Goal: Information Seeking & Learning: Learn about a topic

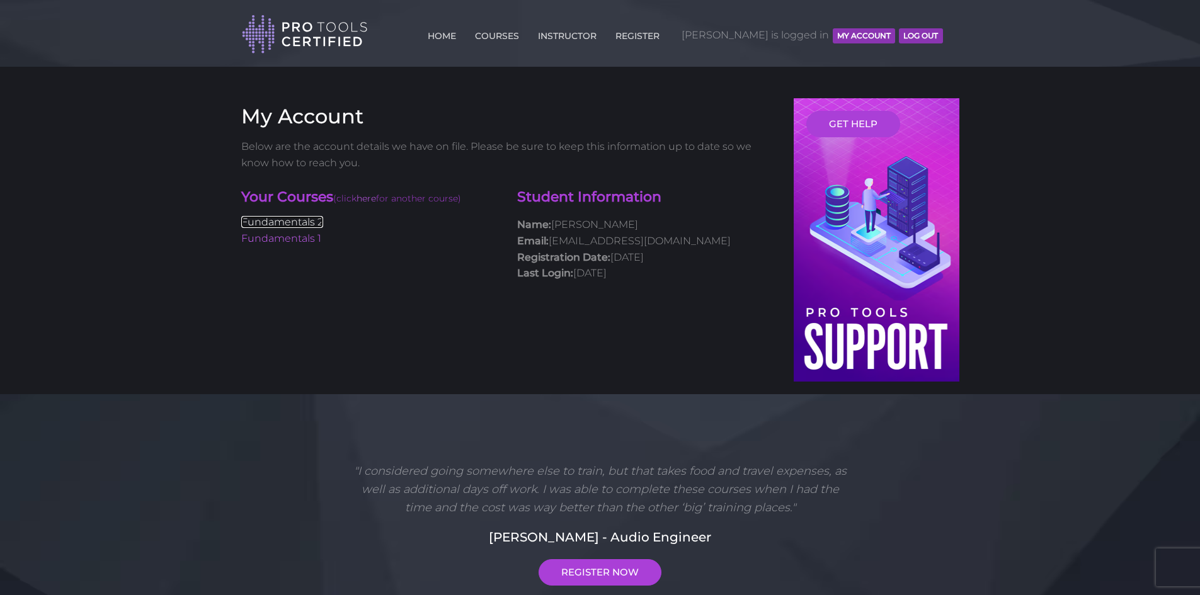
click at [295, 222] on link "Fundamentals 2" at bounding box center [282, 222] width 82 height 12
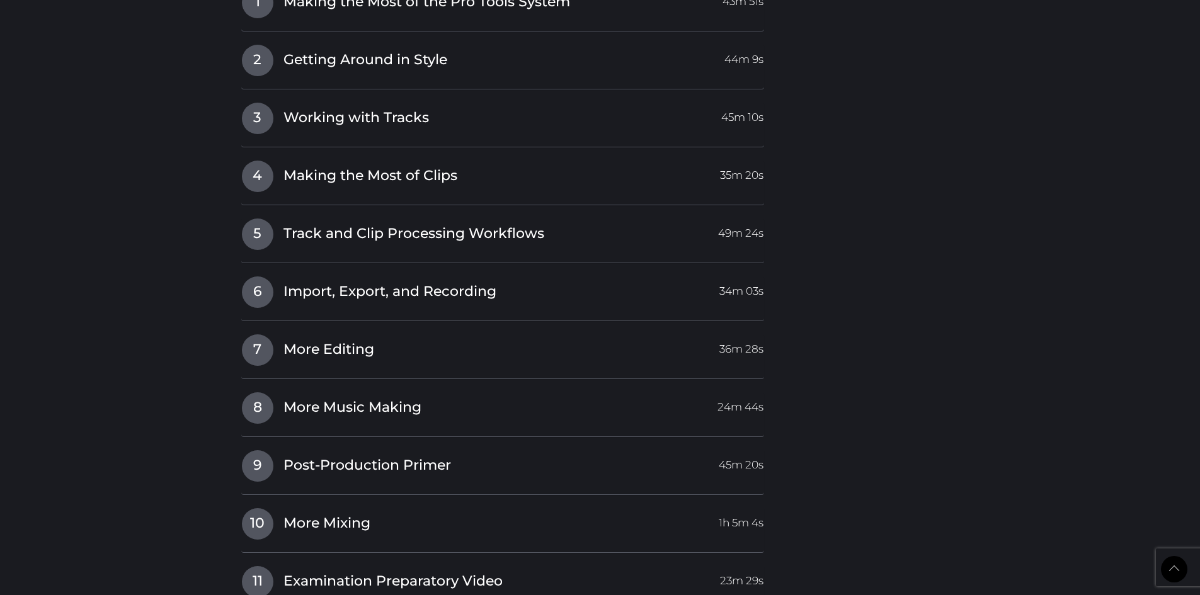
scroll to position [1700, 0]
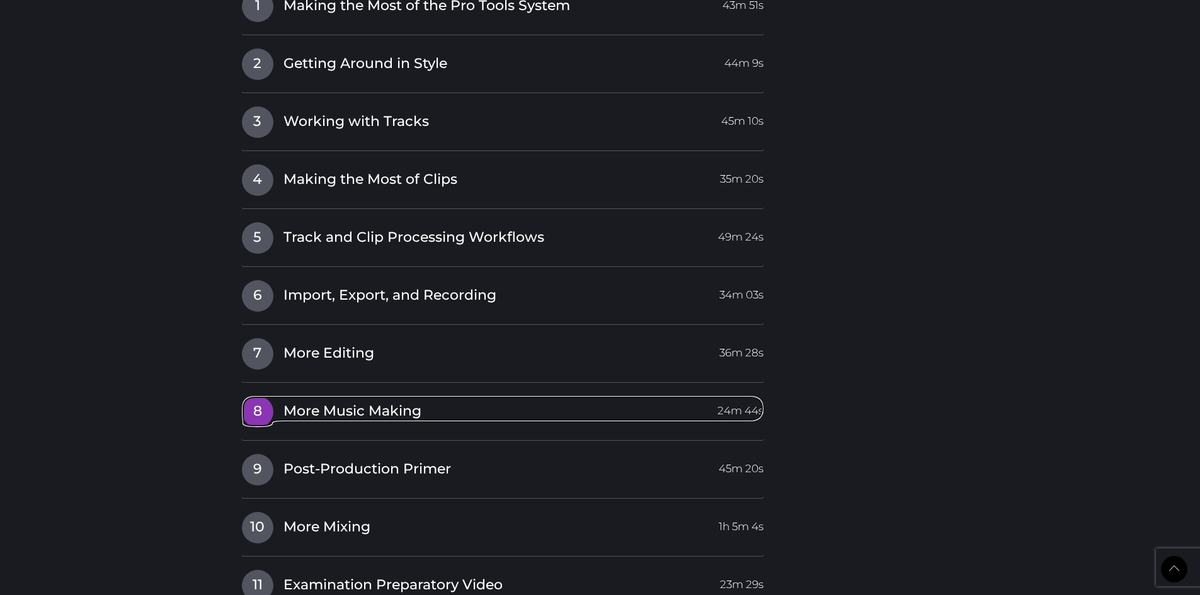
click at [355, 411] on span "More Music Making" at bounding box center [352, 412] width 138 height 20
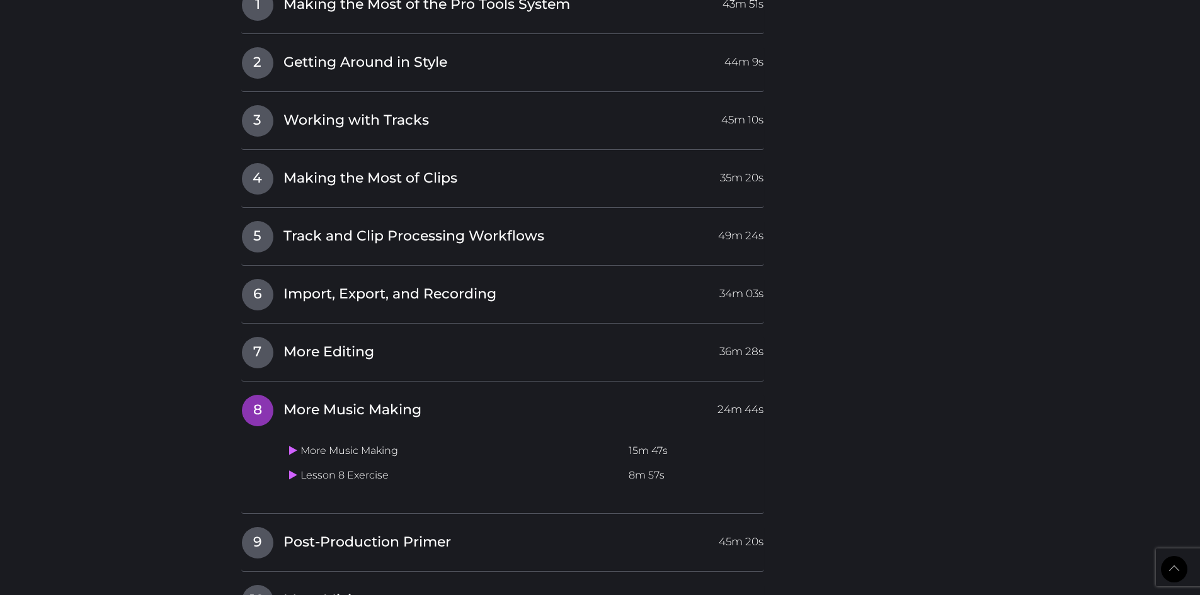
scroll to position [1429, 0]
click at [291, 453] on icon at bounding box center [293, 451] width 8 height 10
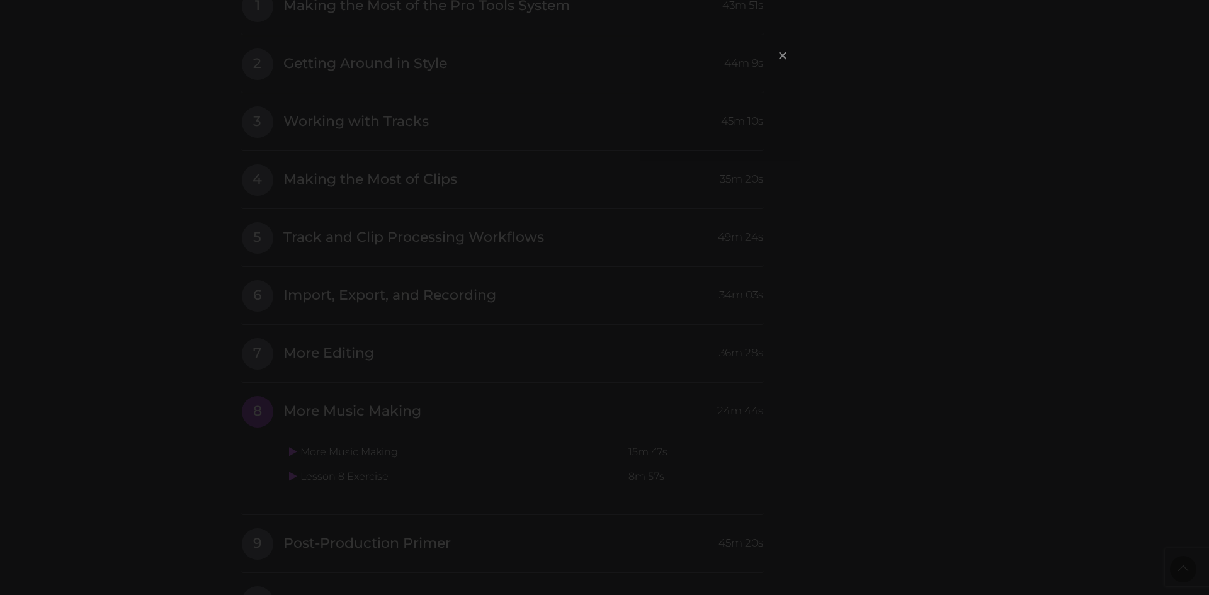
click at [780, 55] on span "×" at bounding box center [782, 55] width 13 height 27
